Goal: Information Seeking & Learning: Learn about a topic

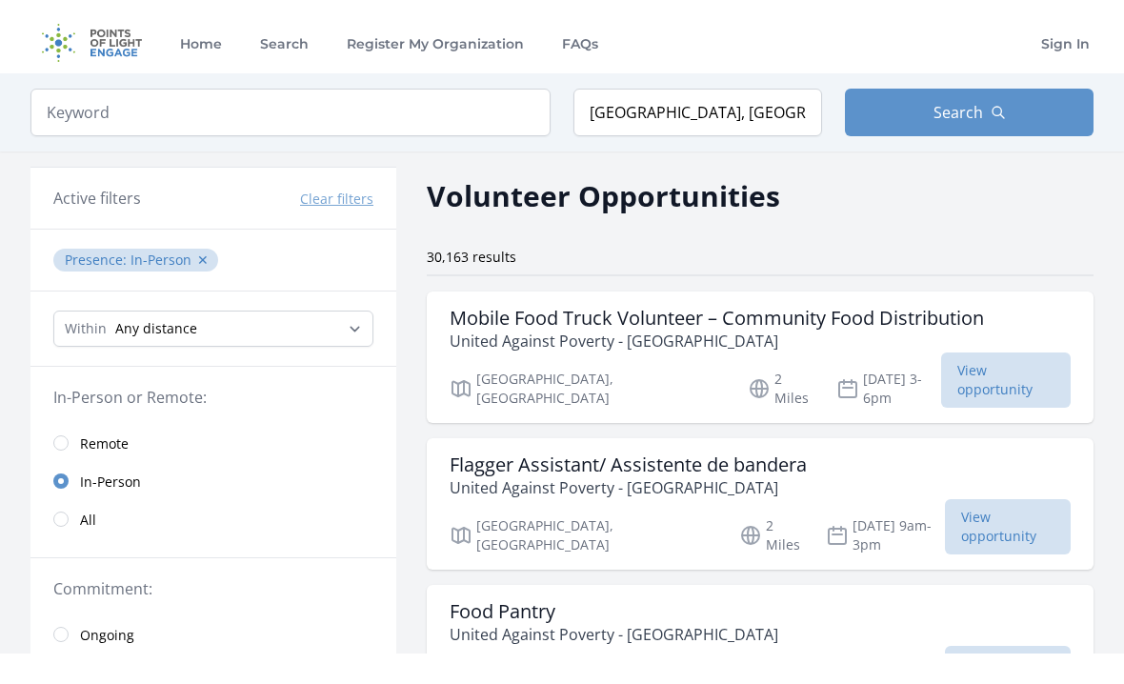
scroll to position [9, 0]
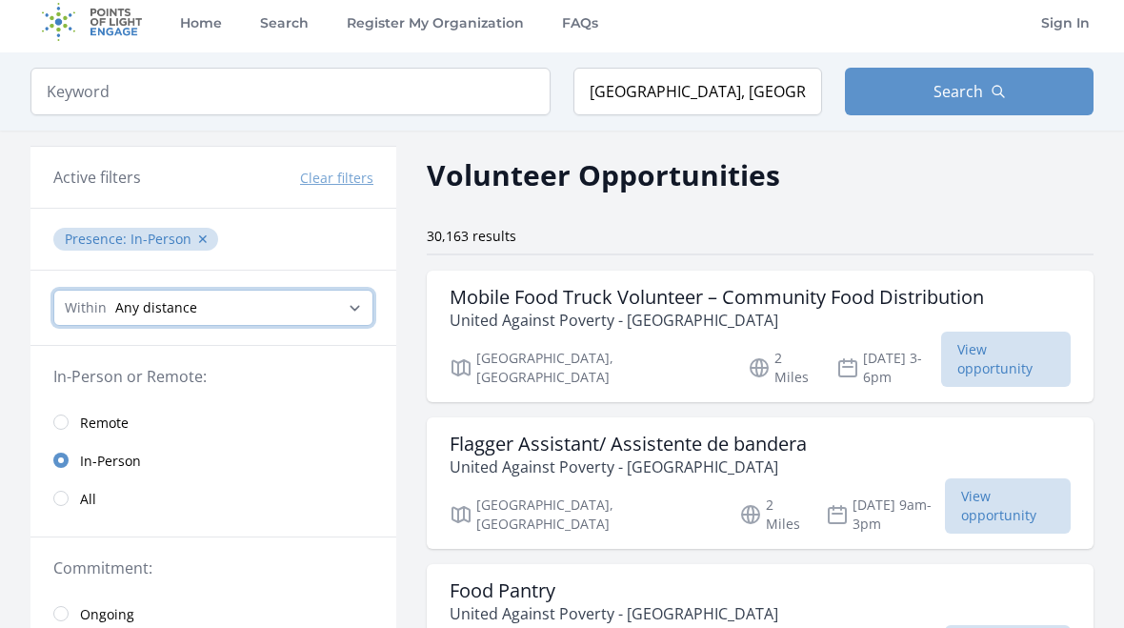
click at [348, 300] on select "Any distance , 5 Miles , 20 Miles , 50 Miles , 100 Miles" at bounding box center [213, 308] width 320 height 36
select select "8046"
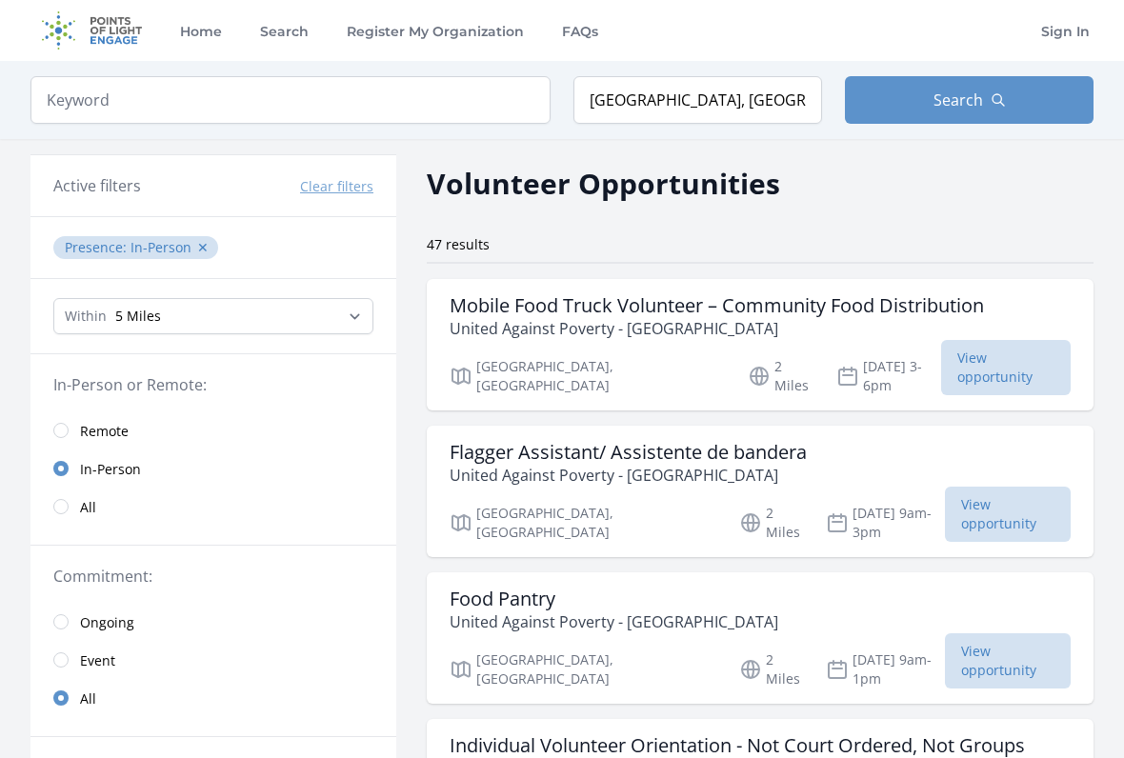
click at [277, 29] on link "Search" at bounding box center [284, 30] width 56 height 61
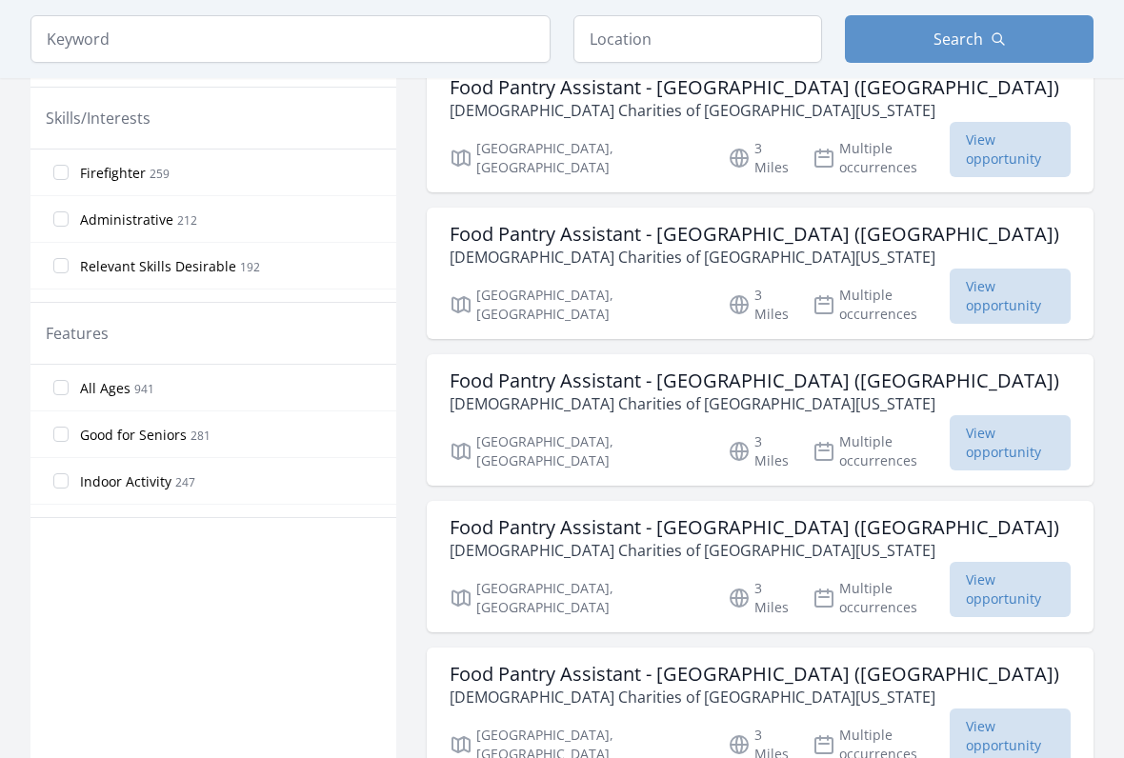
scroll to position [807, 0]
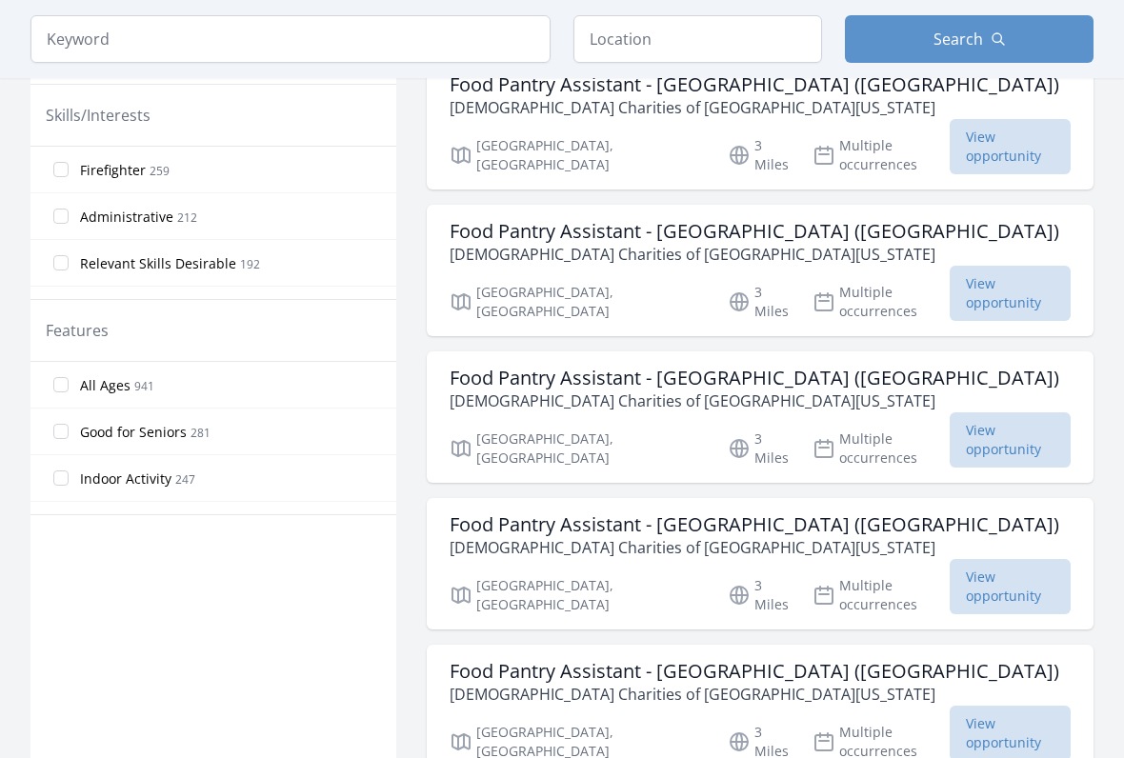
click at [80, 484] on span "Indoor Activity" at bounding box center [125, 480] width 91 height 19
click at [69, 484] on input "Indoor Activity 247" at bounding box center [60, 479] width 15 height 15
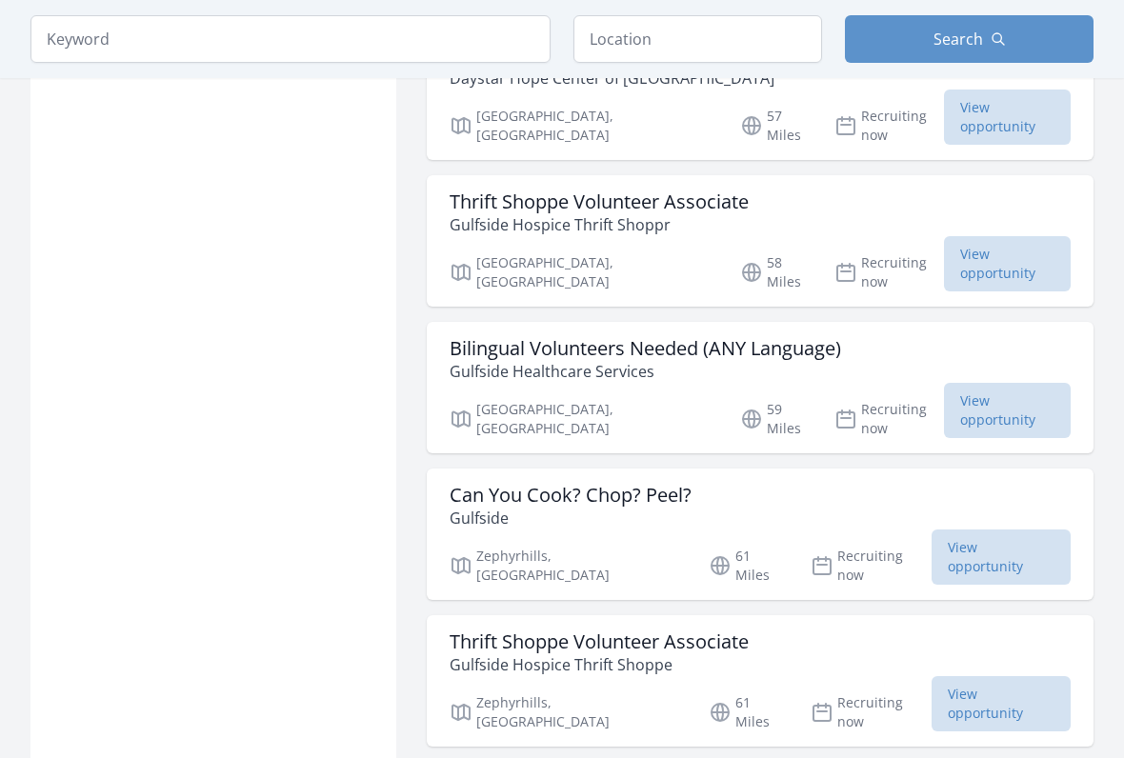
scroll to position [1594, 0]
click at [757, 34] on input "text" at bounding box center [698, 39] width 249 height 48
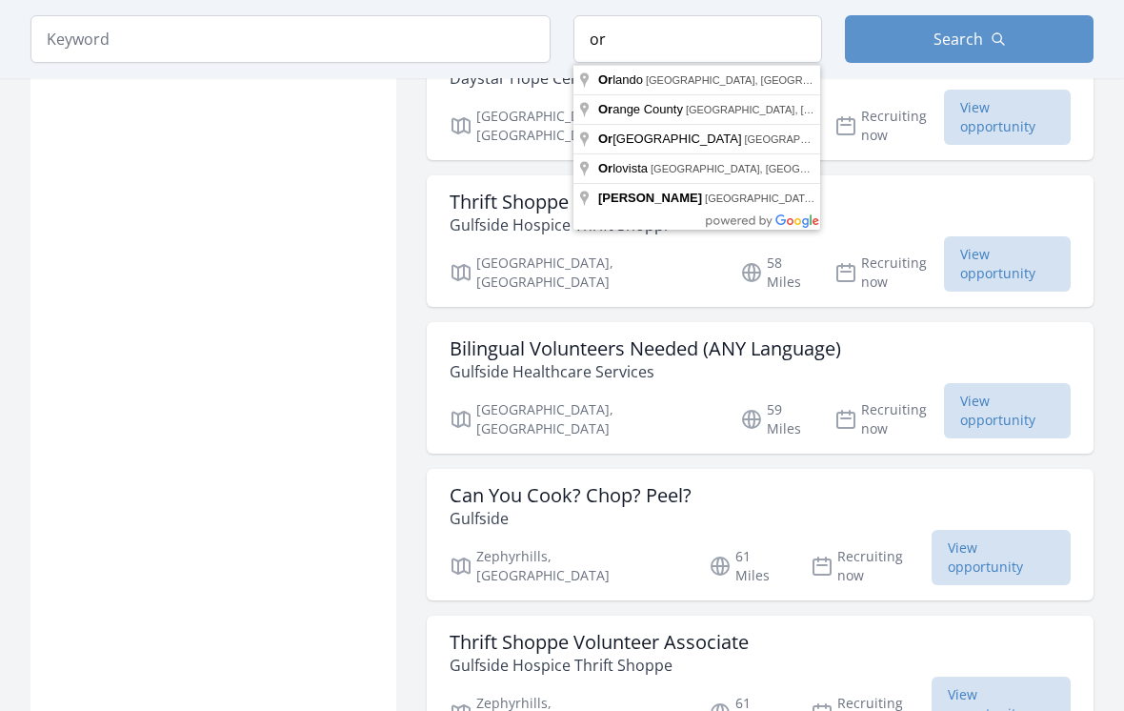
type input "Orlando, FL, USA"
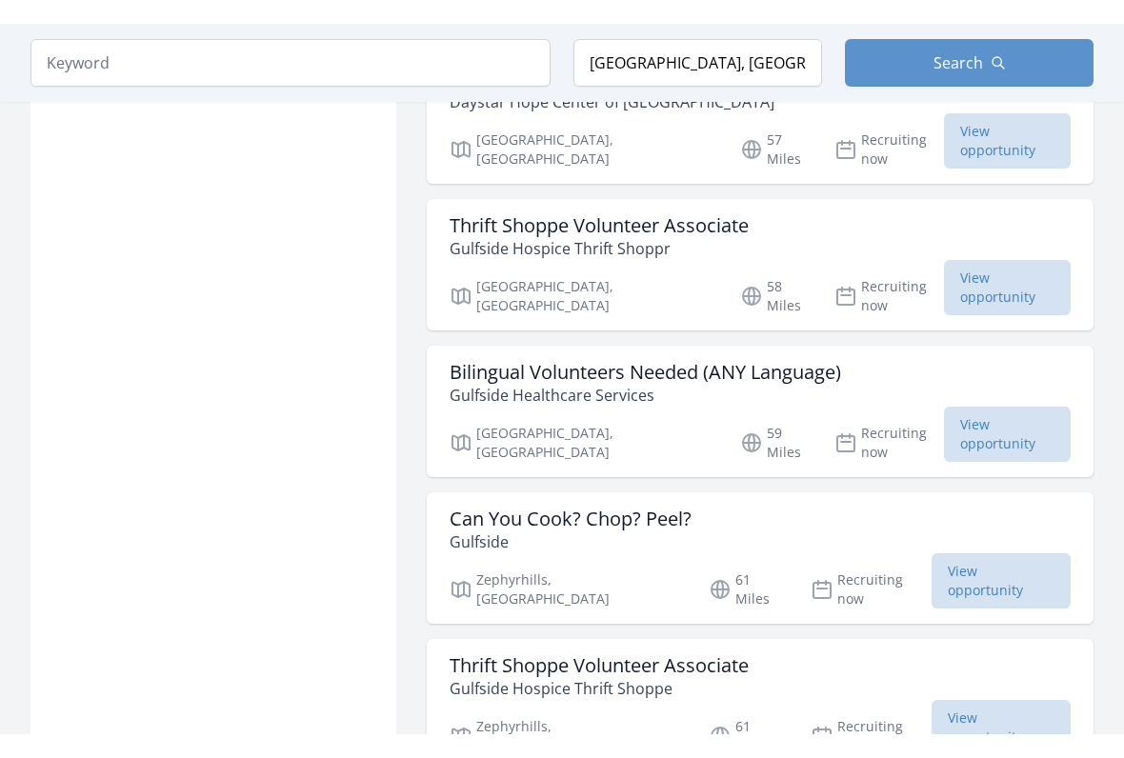
scroll to position [1595, 0]
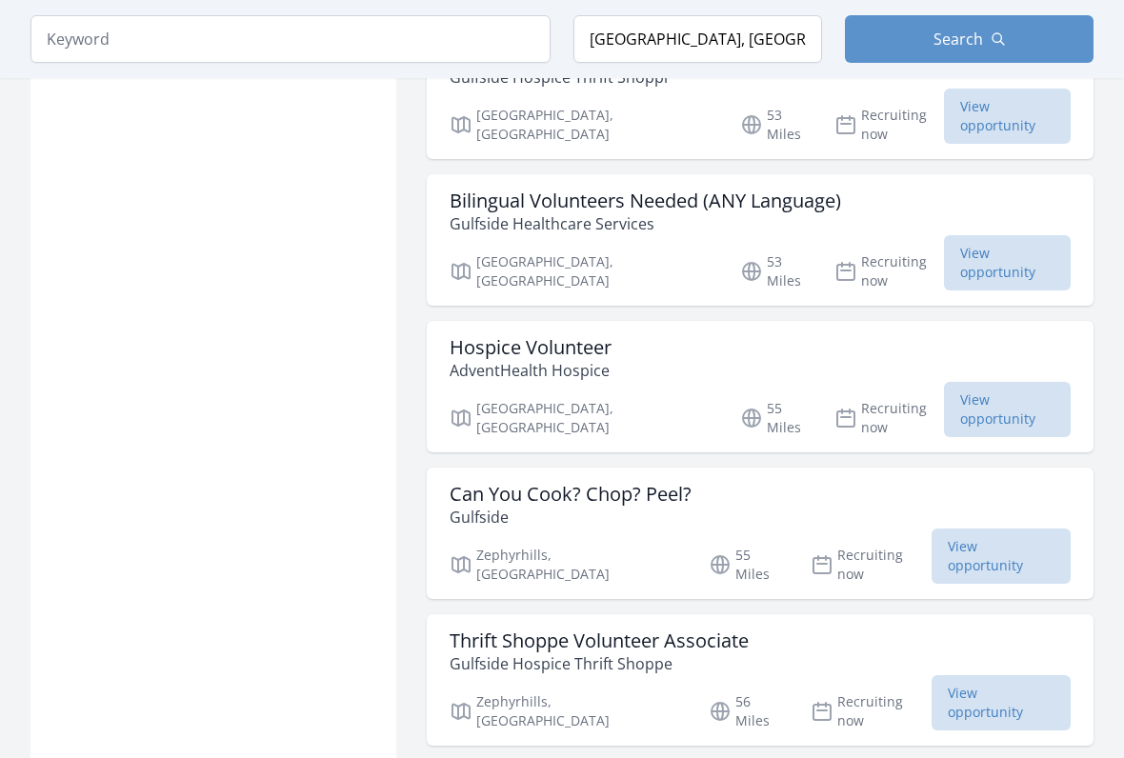
click at [950, 43] on span "Search" at bounding box center [959, 39] width 50 height 23
click at [919, 40] on button "Search" at bounding box center [969, 39] width 249 height 48
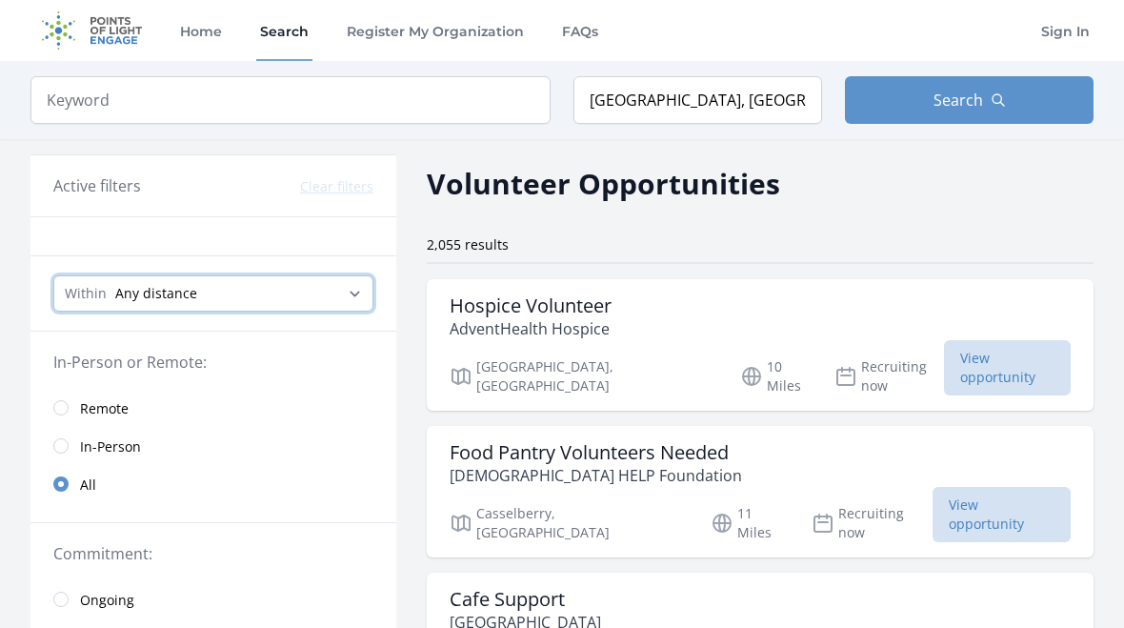
click at [332, 293] on select "Any distance , 5 Miles , 20 Miles , 50 Miles , 100 Miles" at bounding box center [213, 293] width 320 height 36
select select "8046"
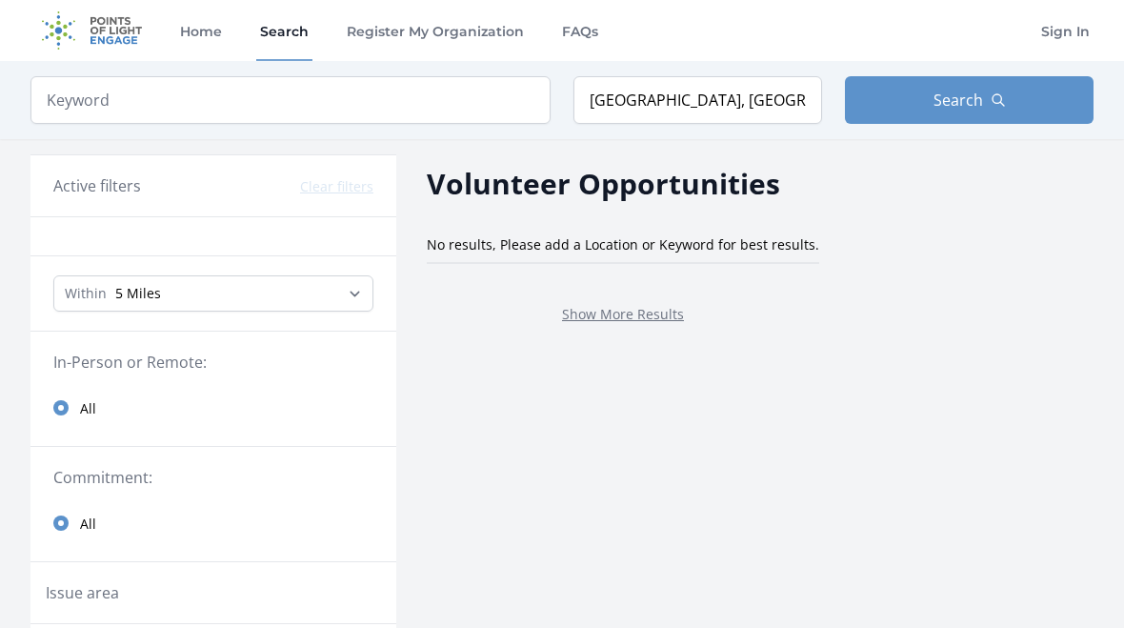
click at [656, 308] on link "Show More Results" at bounding box center [623, 314] width 122 height 18
click at [192, 34] on link "Home" at bounding box center [201, 29] width 50 height 61
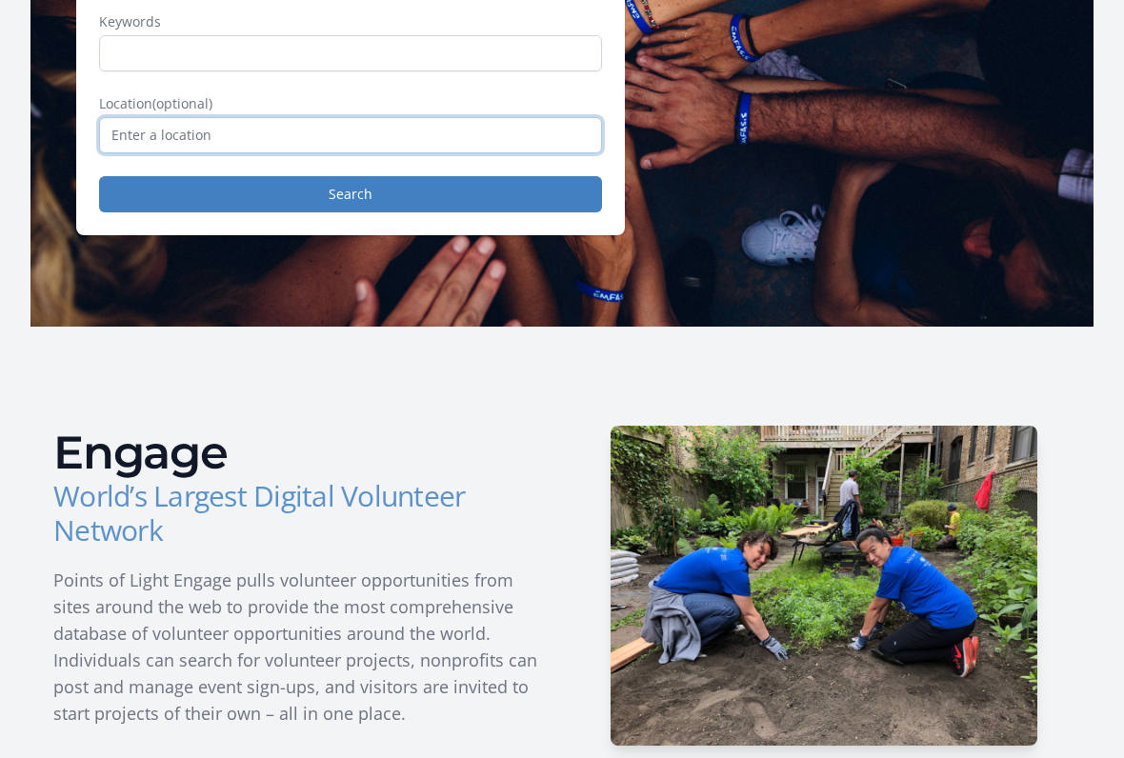
click at [508, 131] on input "text" at bounding box center [350, 135] width 503 height 36
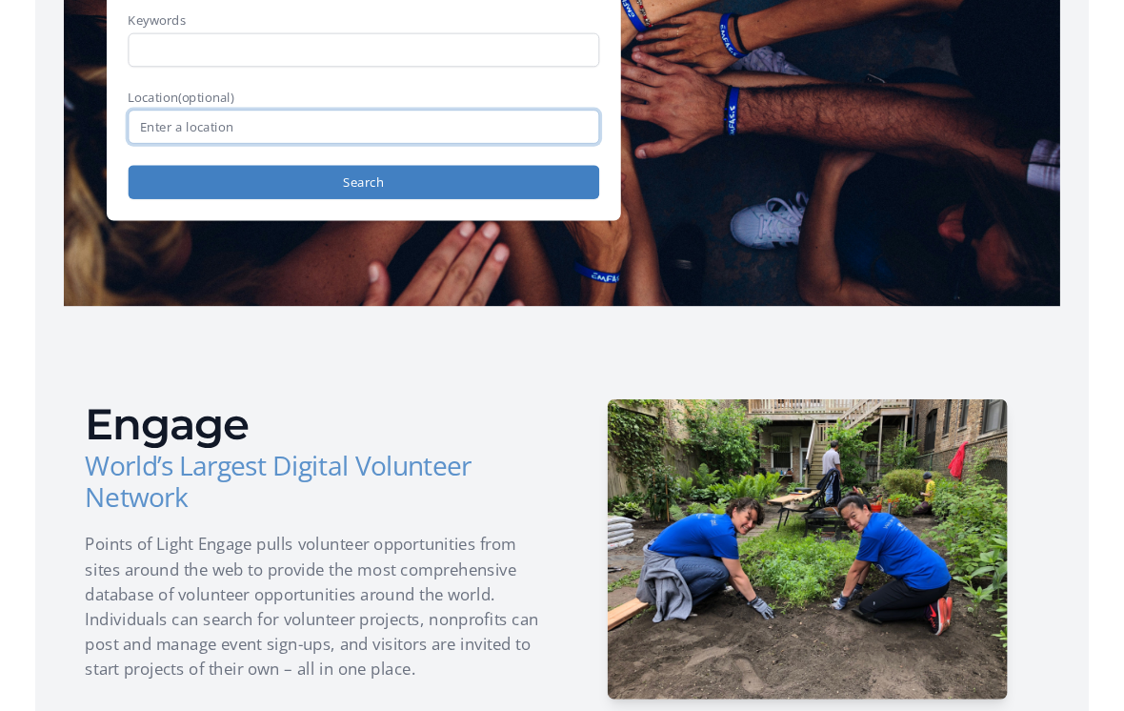
scroll to position [333, 0]
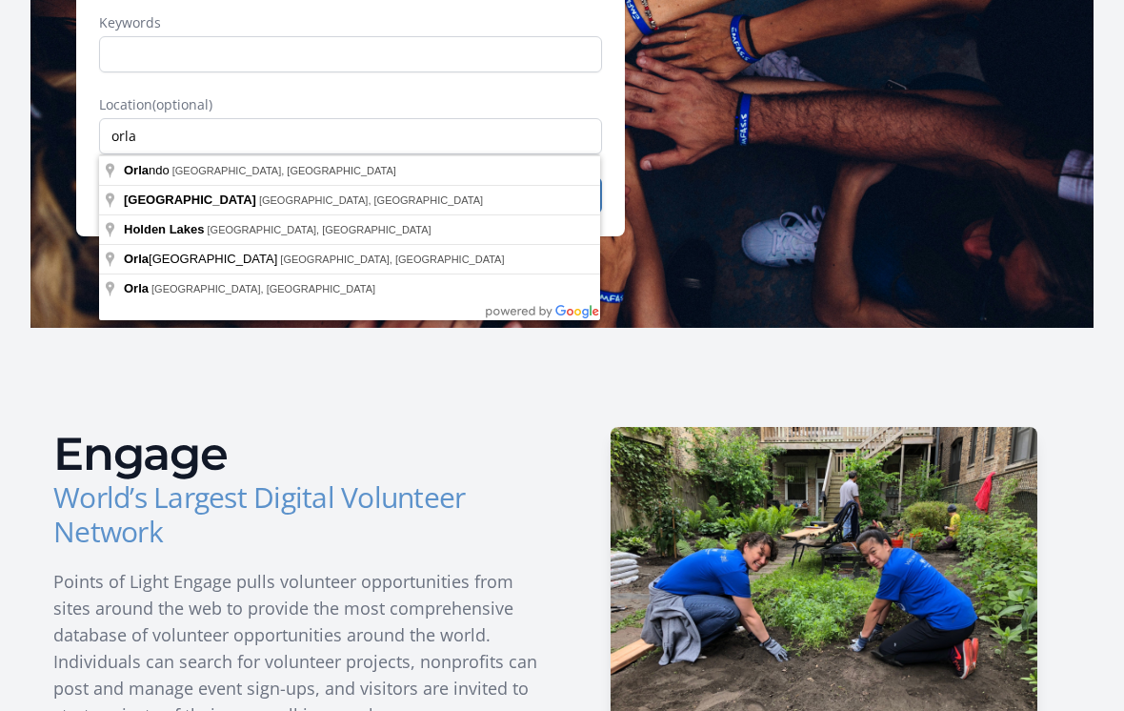
type input "[GEOGRAPHIC_DATA], [GEOGRAPHIC_DATA], [GEOGRAPHIC_DATA]"
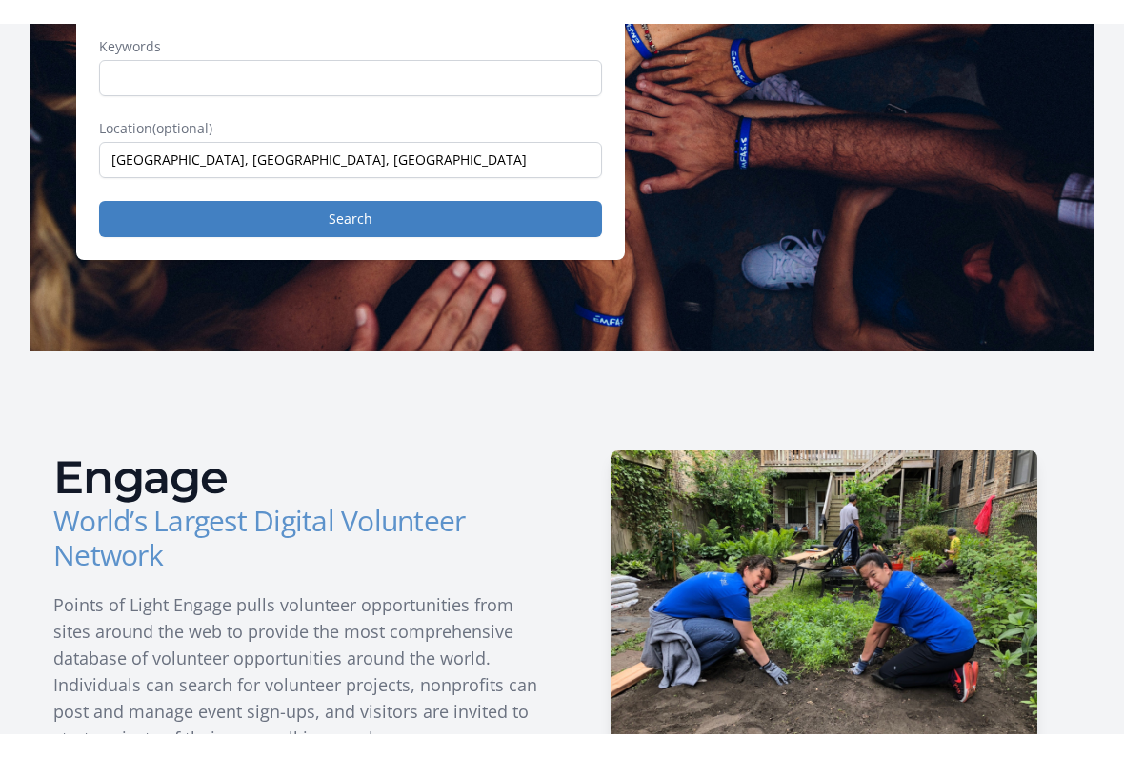
scroll to position [334, 0]
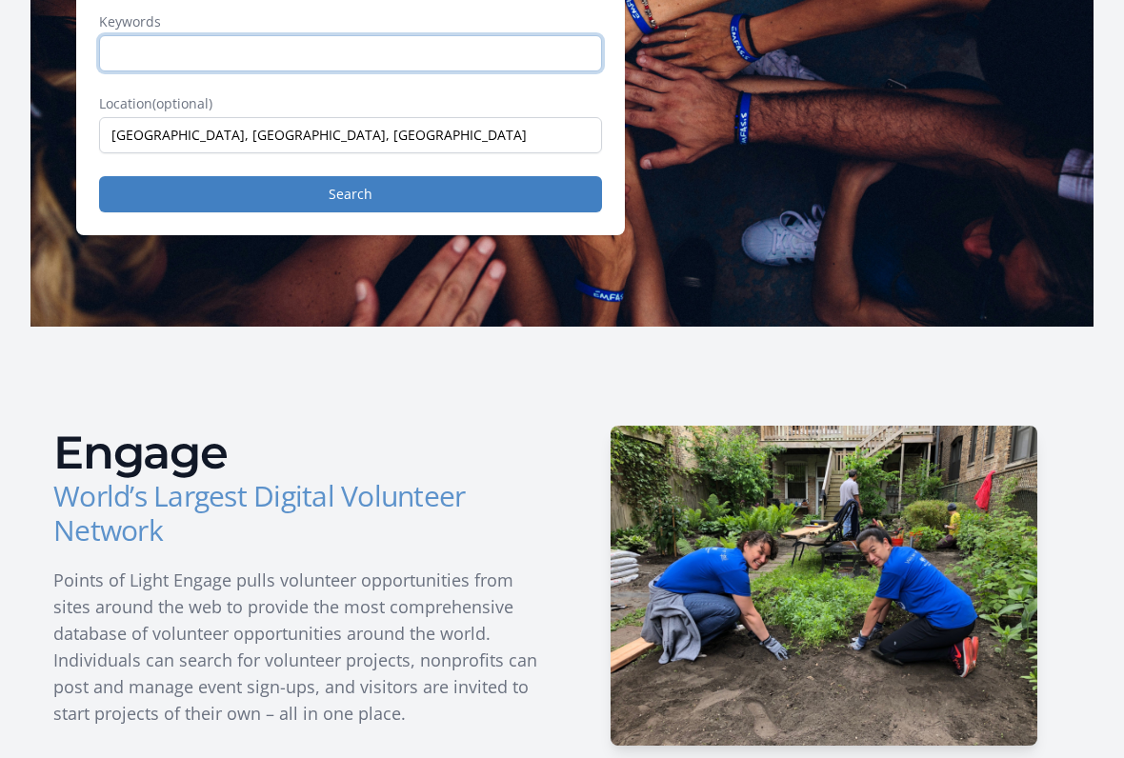
click at [435, 63] on input "Keywords" at bounding box center [350, 53] width 503 height 36
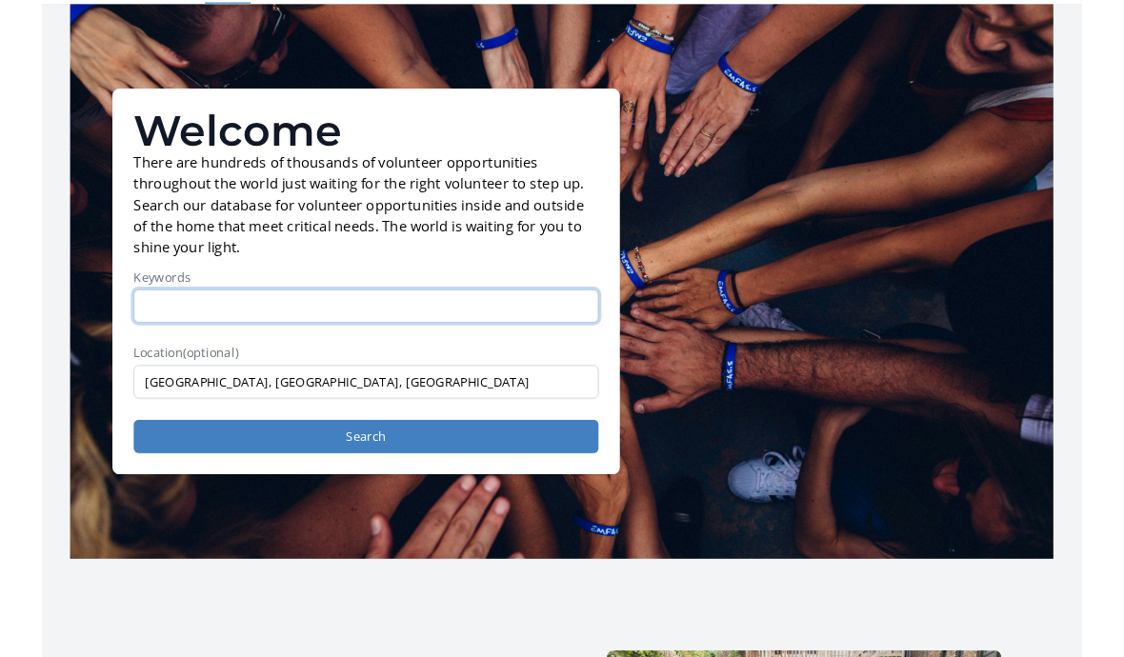
scroll to position [0, 0]
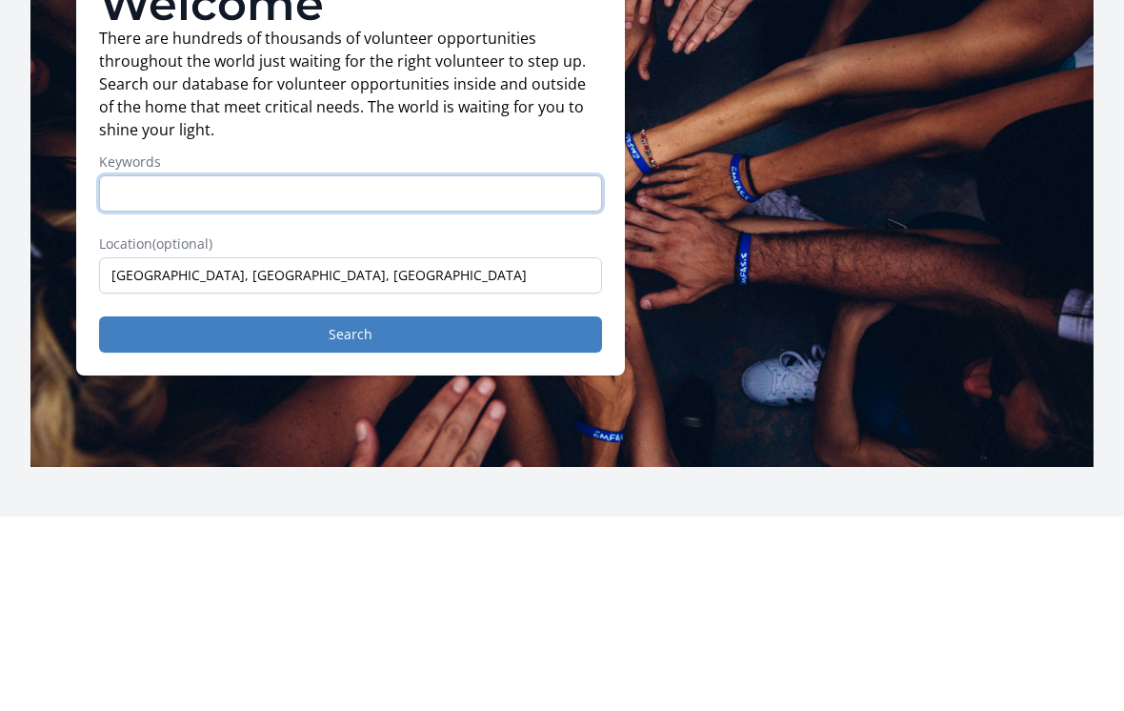
click at [351, 511] on button "Search" at bounding box center [350, 529] width 503 height 36
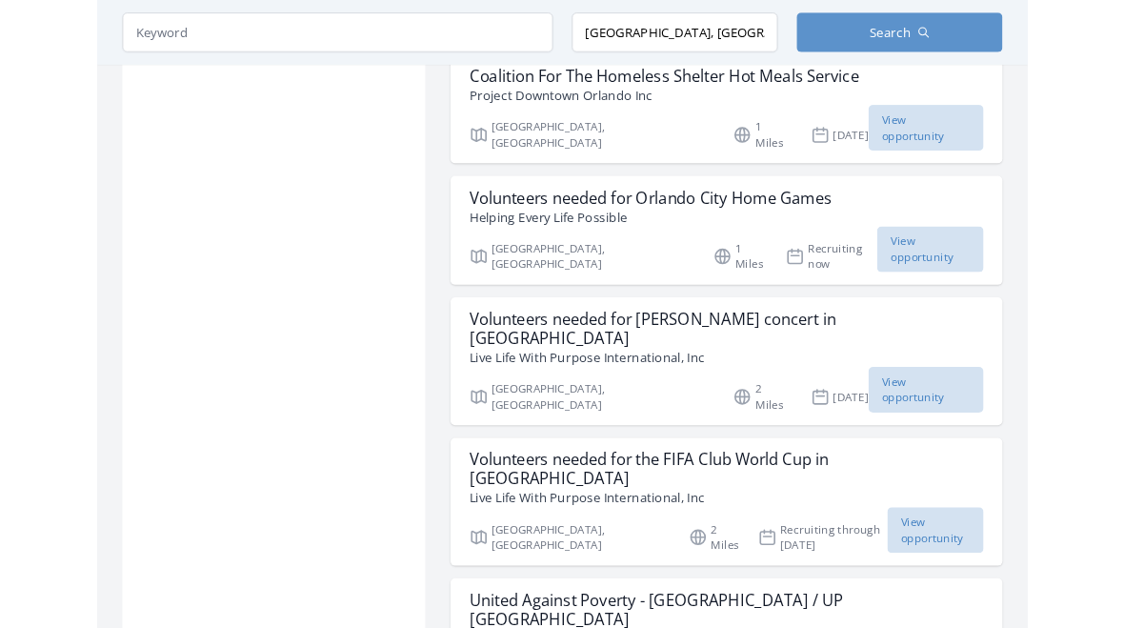
scroll to position [2042, 0]
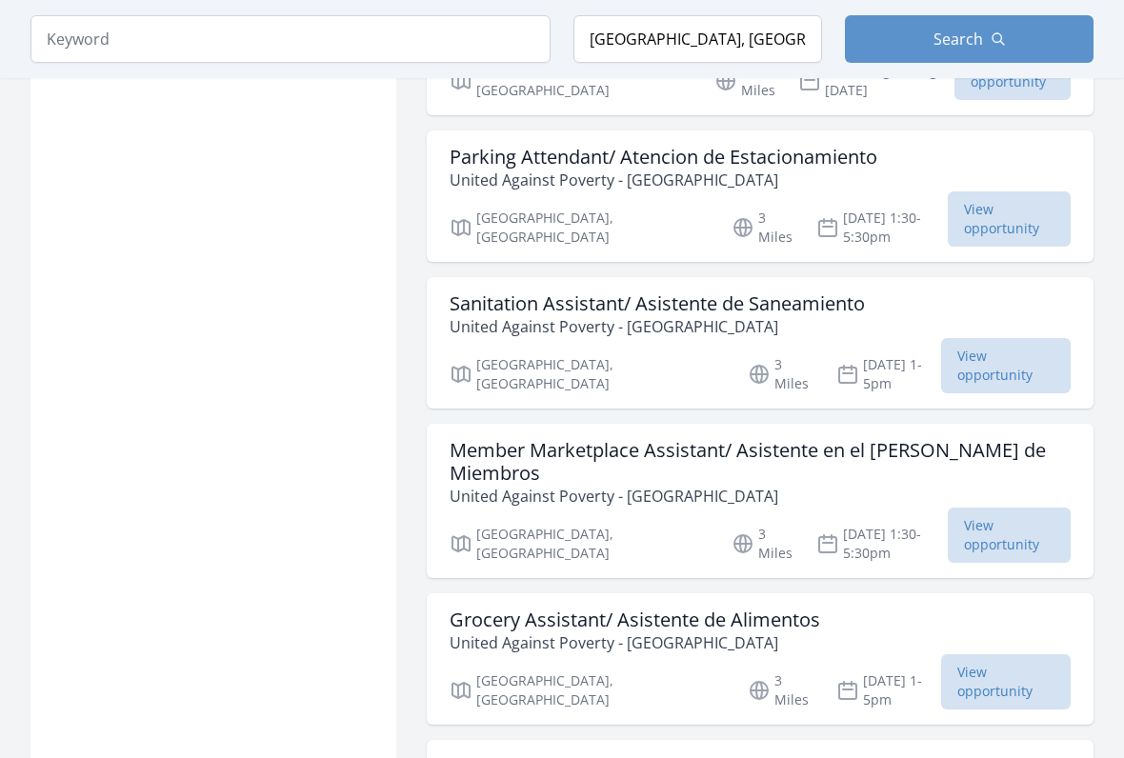
scroll to position [3369, 0]
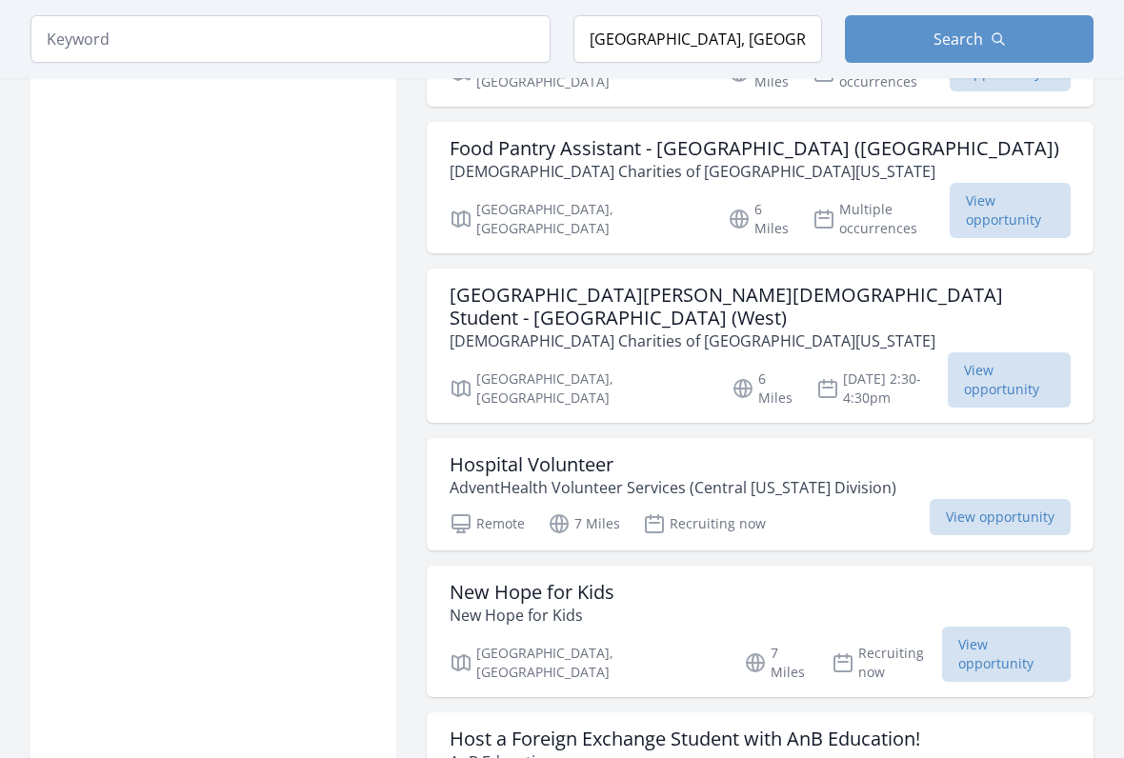
scroll to position [9424, 0]
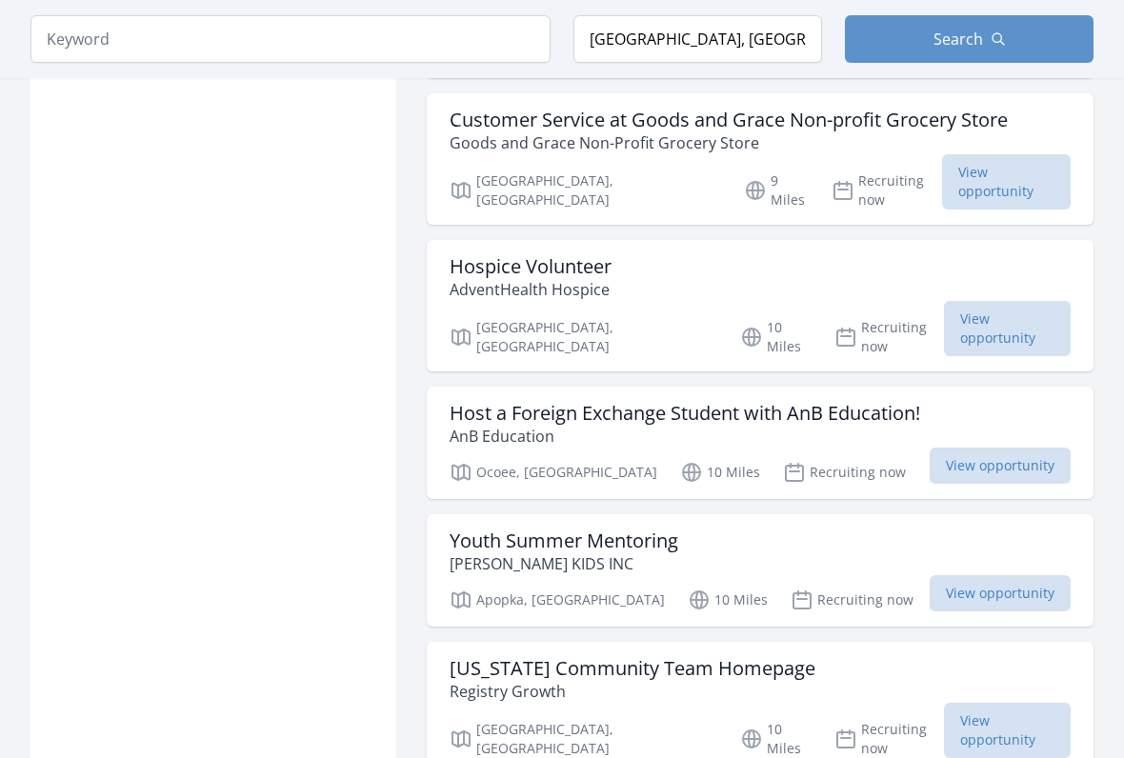
scroll to position [11338, 0]
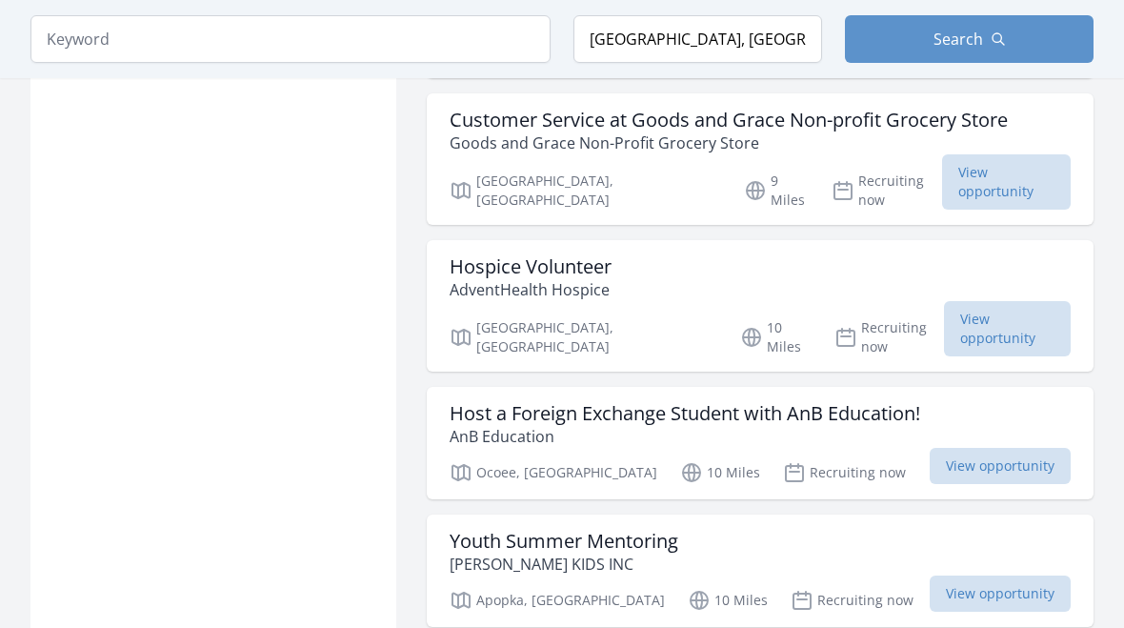
scroll to position [11327, 0]
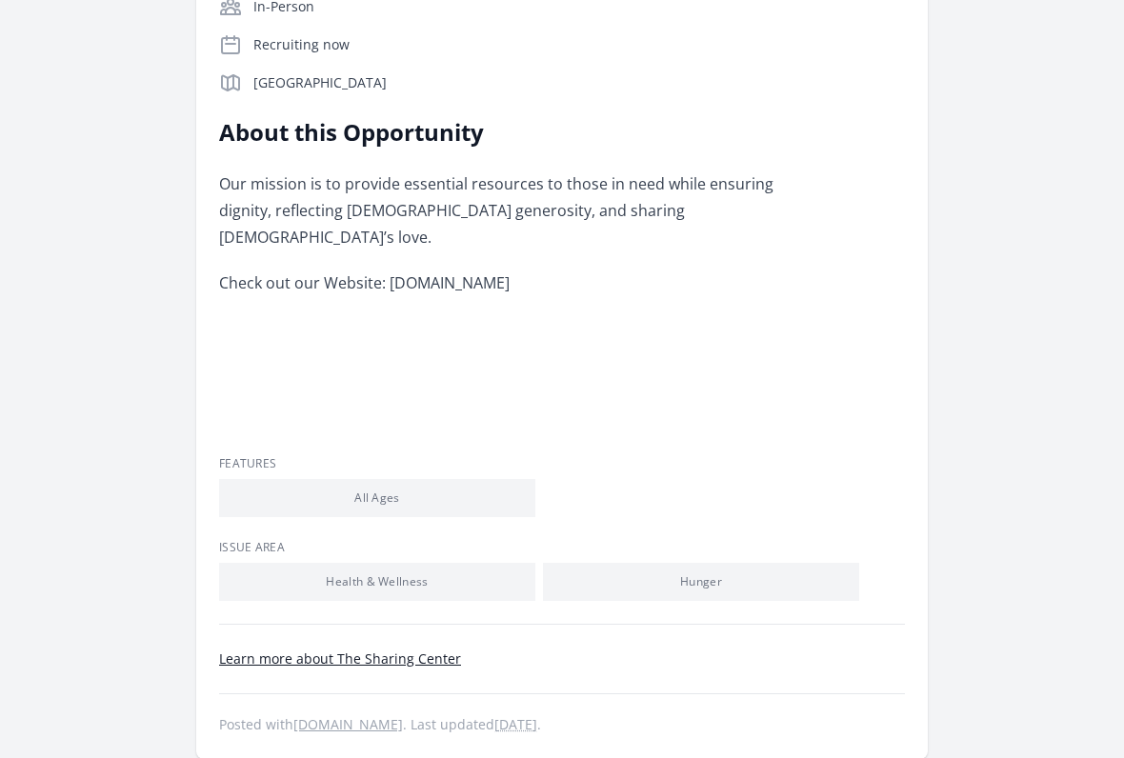
scroll to position [423, 0]
click at [487, 270] on p "Check out our Website: [DOMAIN_NAME]" at bounding box center [497, 283] width 557 height 27
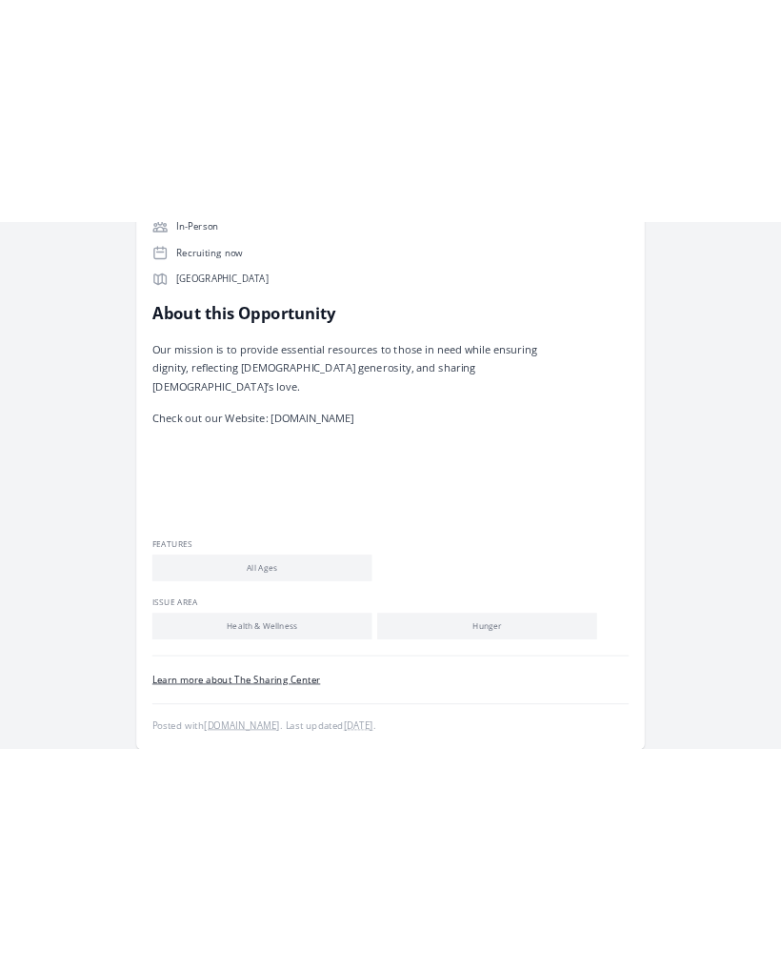
scroll to position [476, 0]
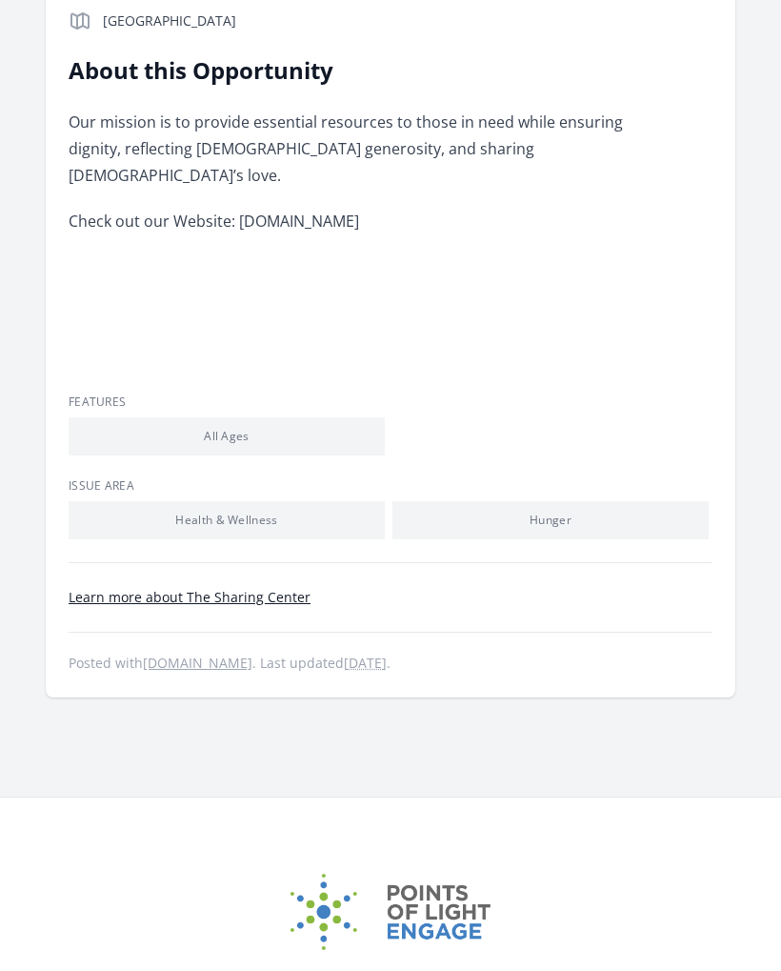
click at [485, 627] on div "Facebook Instagram LinkedIn Twitter YouTube" at bounding box center [390, 962] width 781 height 328
